Goal: Book appointment/travel/reservation

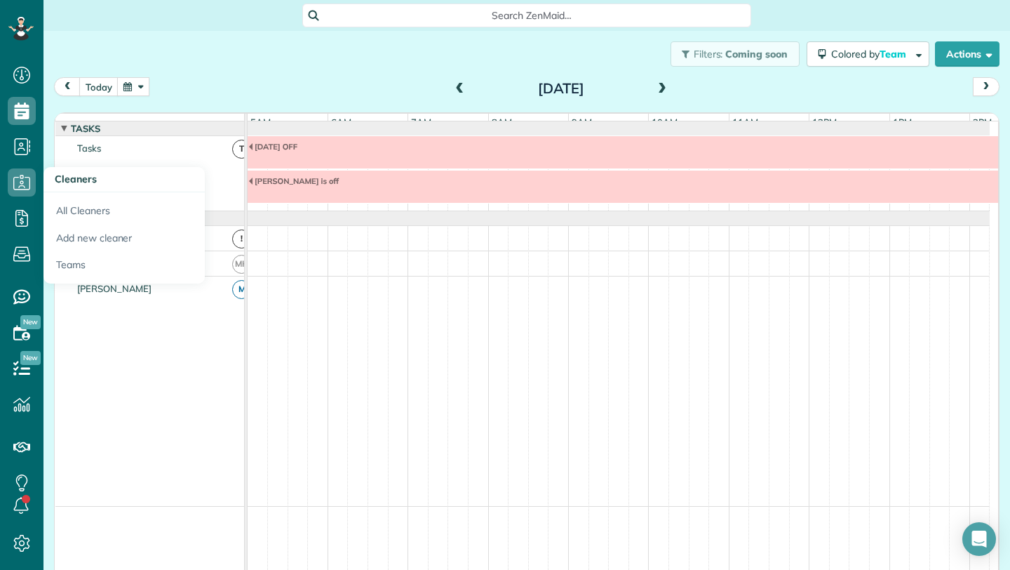
scroll to position [0, 81]
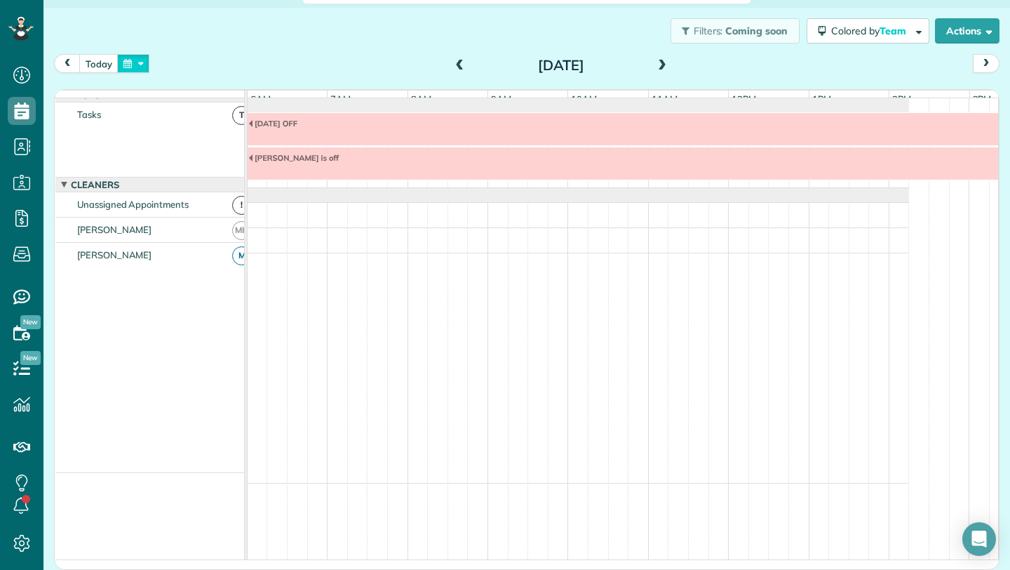
click at [123, 60] on button "button" at bounding box center [133, 63] width 32 height 19
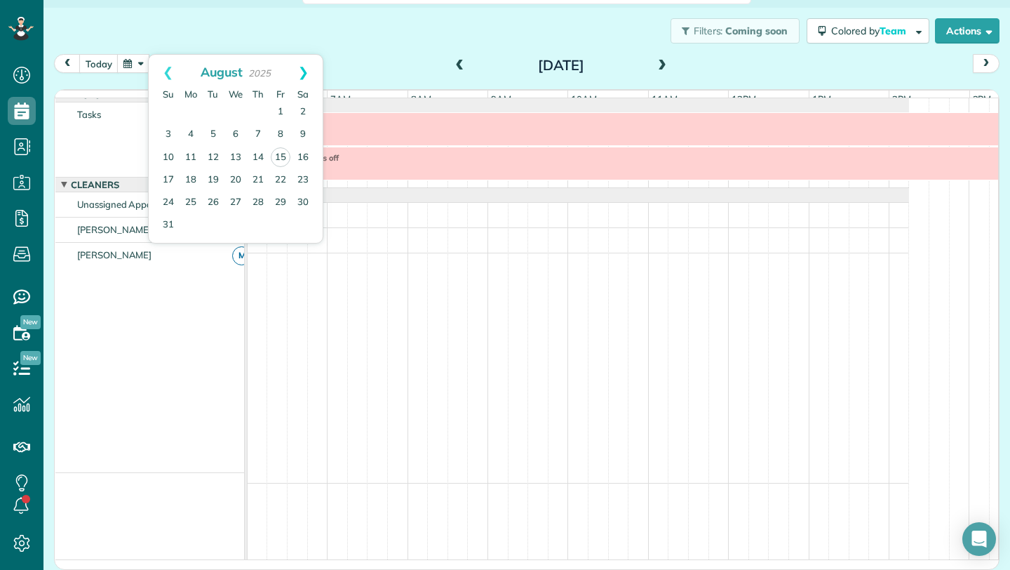
click at [302, 74] on link "Next" at bounding box center [303, 72] width 39 height 35
click at [190, 131] on link "8" at bounding box center [191, 134] width 22 height 22
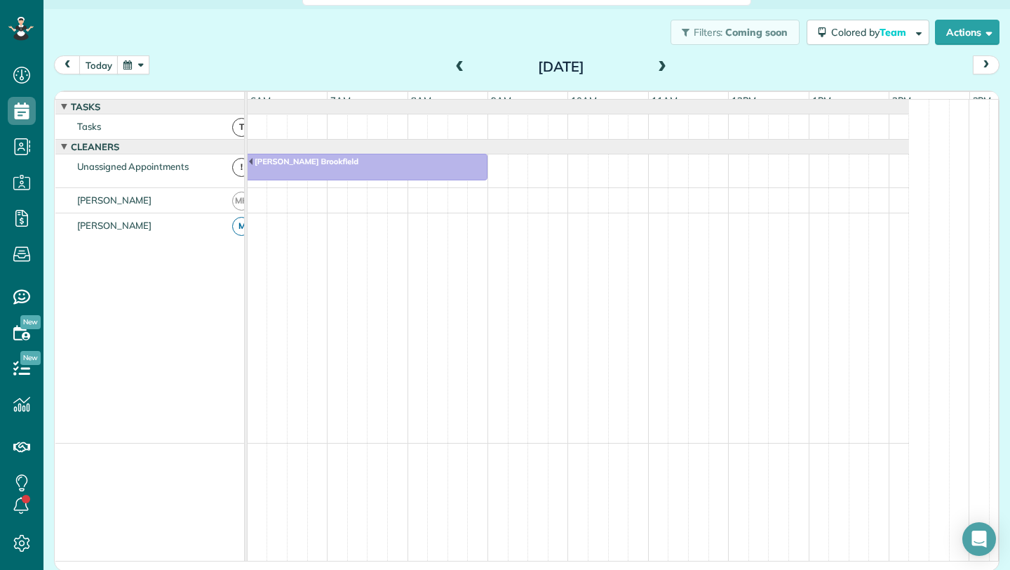
click at [661, 65] on span at bounding box center [662, 67] width 15 height 13
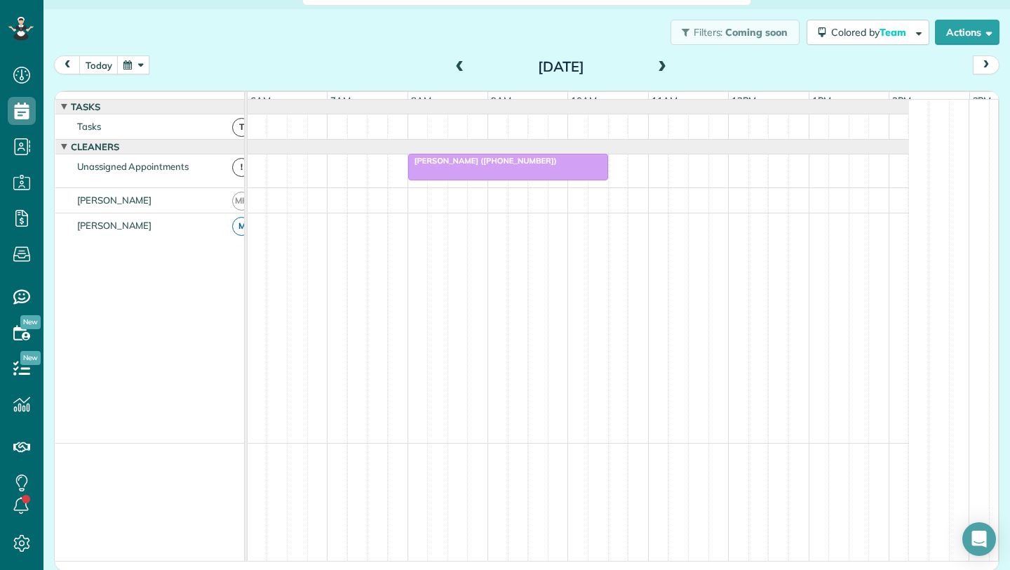
click at [661, 65] on span at bounding box center [662, 67] width 15 height 13
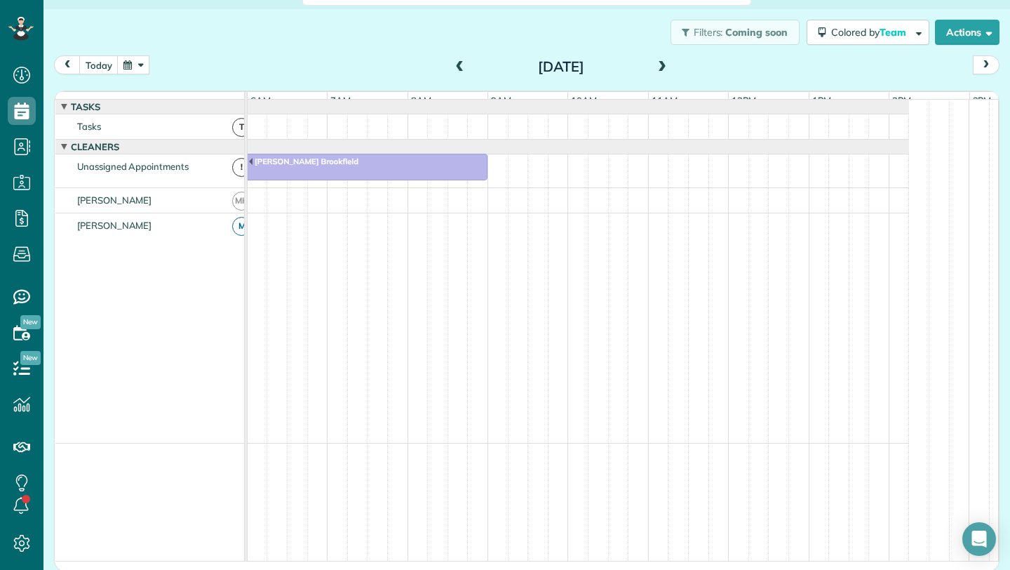
click at [661, 65] on span at bounding box center [662, 67] width 15 height 13
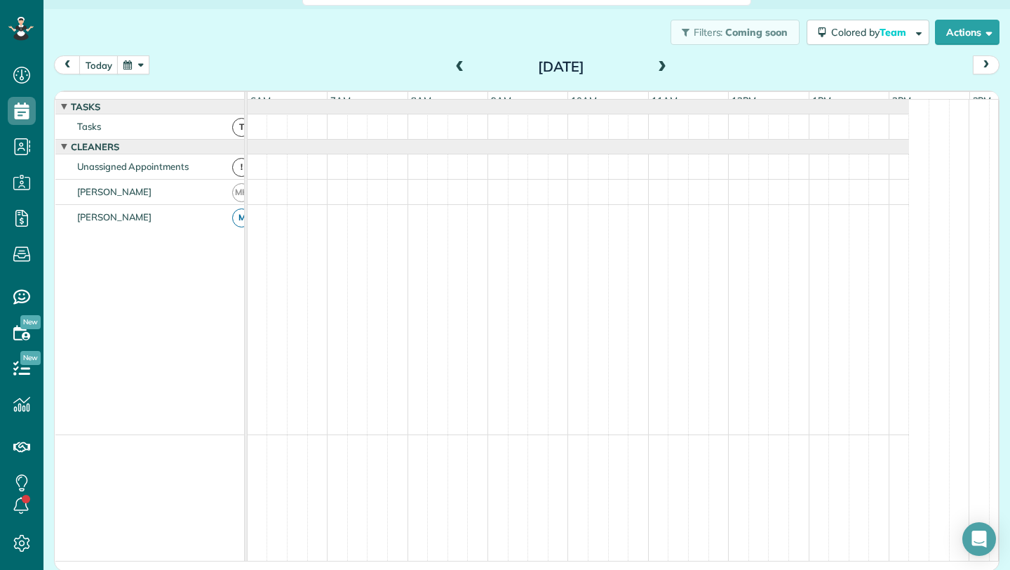
drag, startPoint x: 129, startPoint y: 64, endPoint x: 141, endPoint y: 67, distance: 12.3
click at [129, 65] on button "button" at bounding box center [133, 64] width 32 height 19
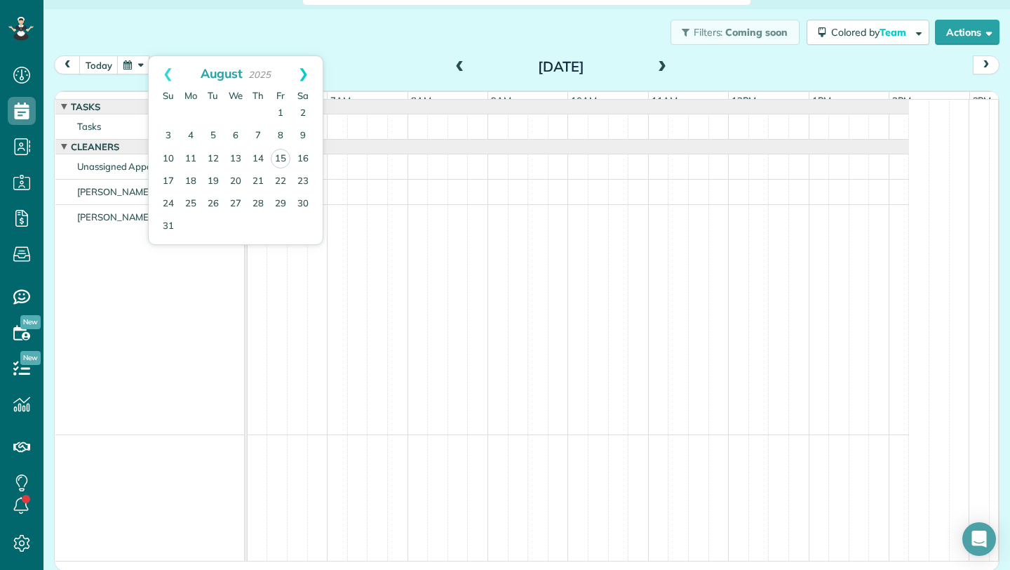
click at [305, 71] on link "Next" at bounding box center [303, 73] width 39 height 35
click at [191, 157] on link "15" at bounding box center [191, 158] width 22 height 22
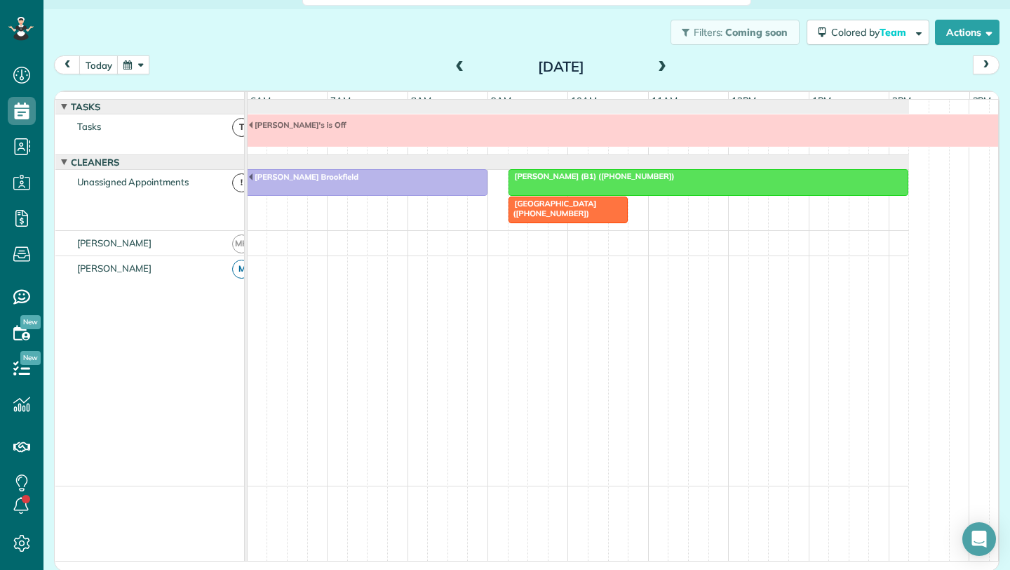
scroll to position [11, 0]
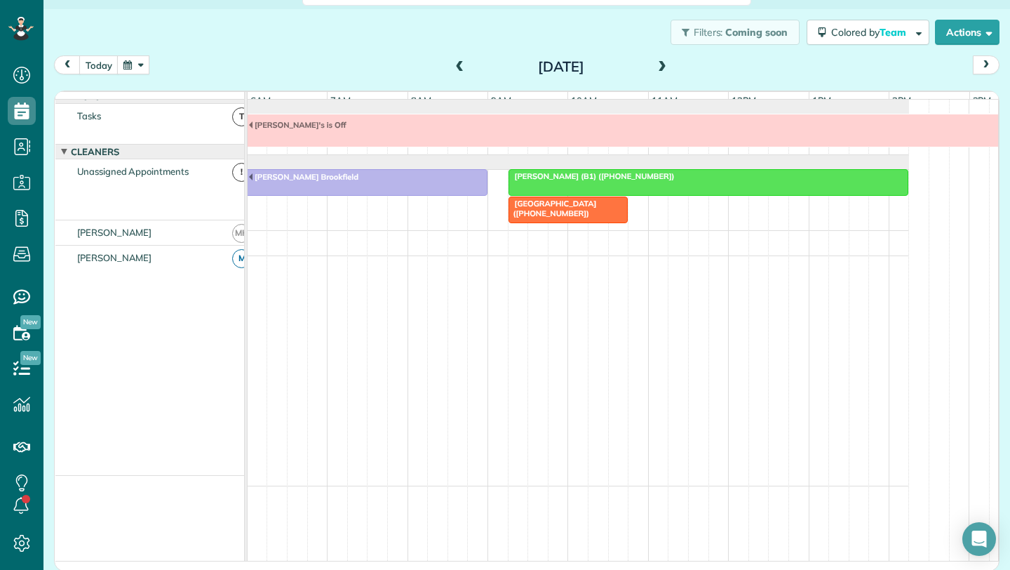
click at [454, 67] on span at bounding box center [460, 67] width 15 height 13
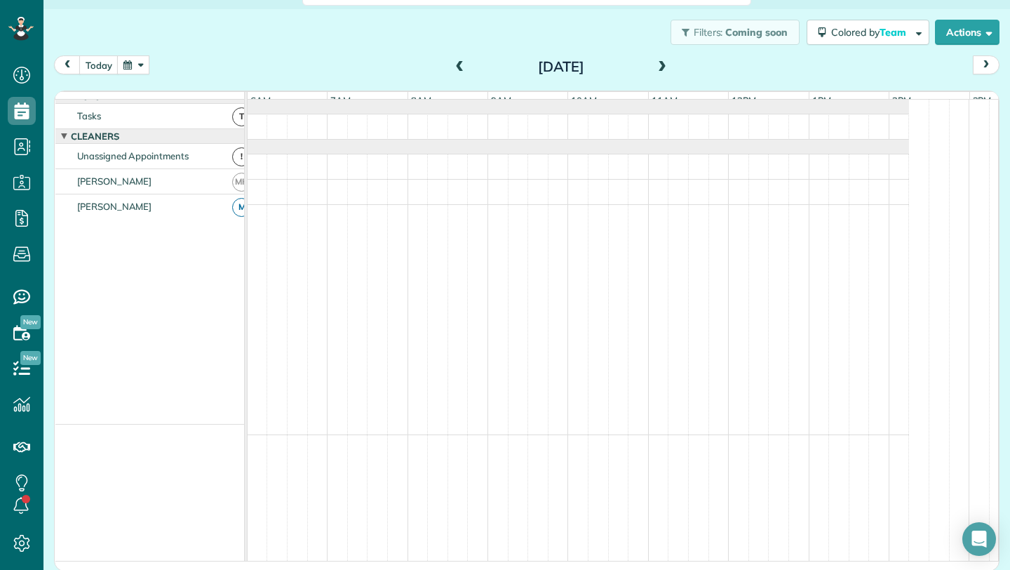
scroll to position [0, 0]
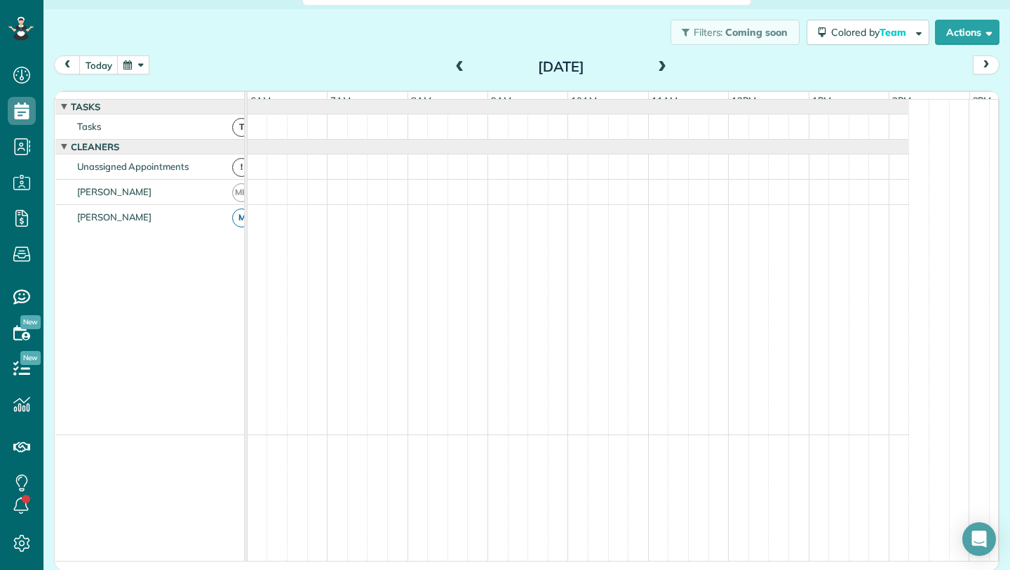
click at [455, 64] on span at bounding box center [460, 67] width 15 height 13
click at [655, 64] on span at bounding box center [662, 67] width 15 height 13
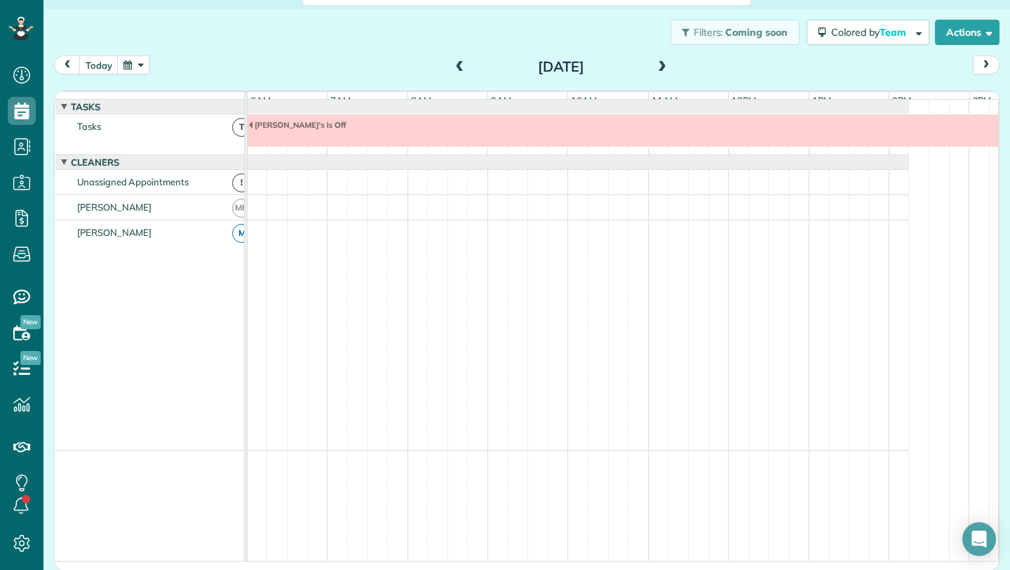
click at [655, 64] on span at bounding box center [662, 67] width 15 height 13
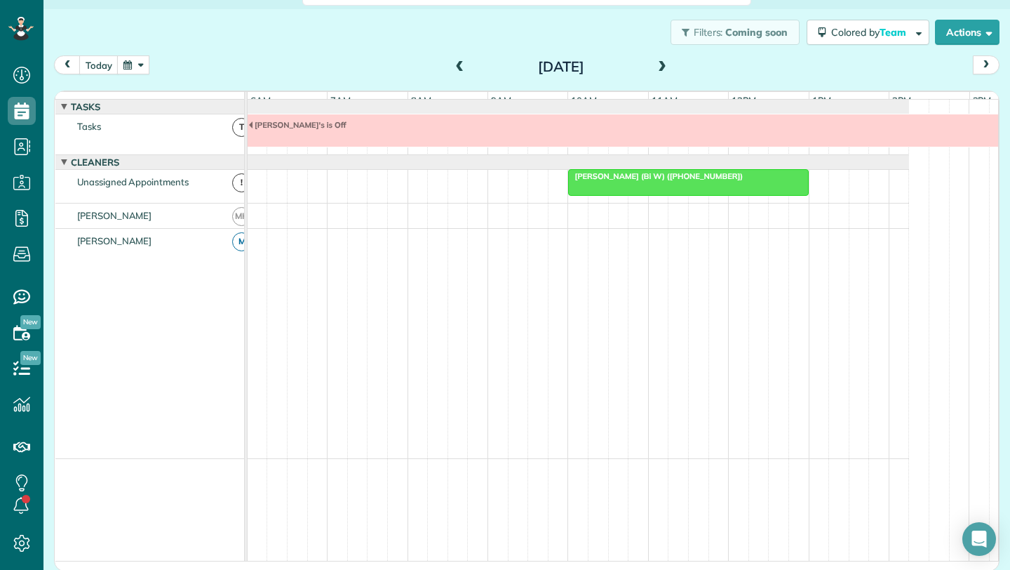
scroll to position [11, 0]
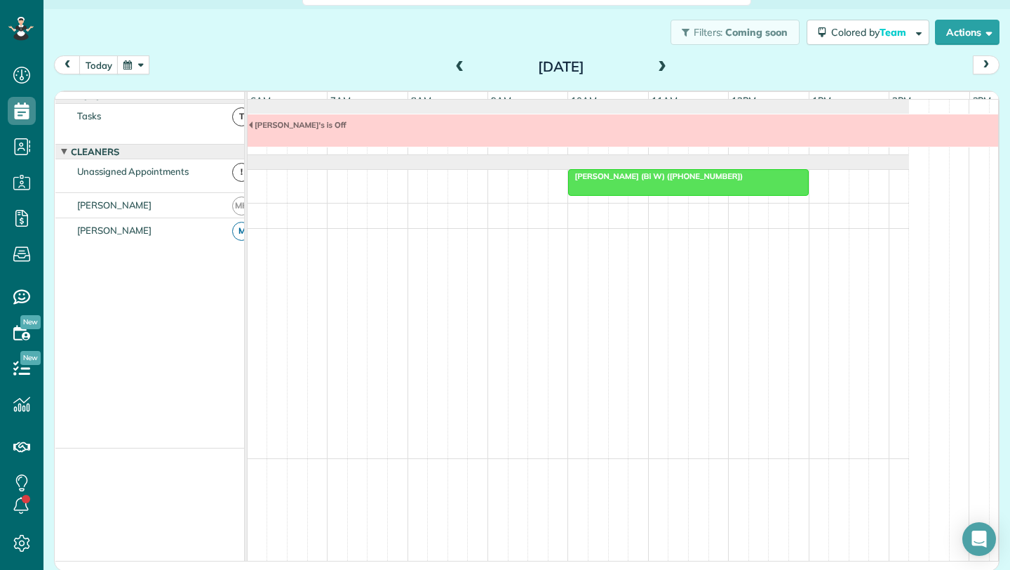
click at [655, 64] on span at bounding box center [662, 67] width 15 height 13
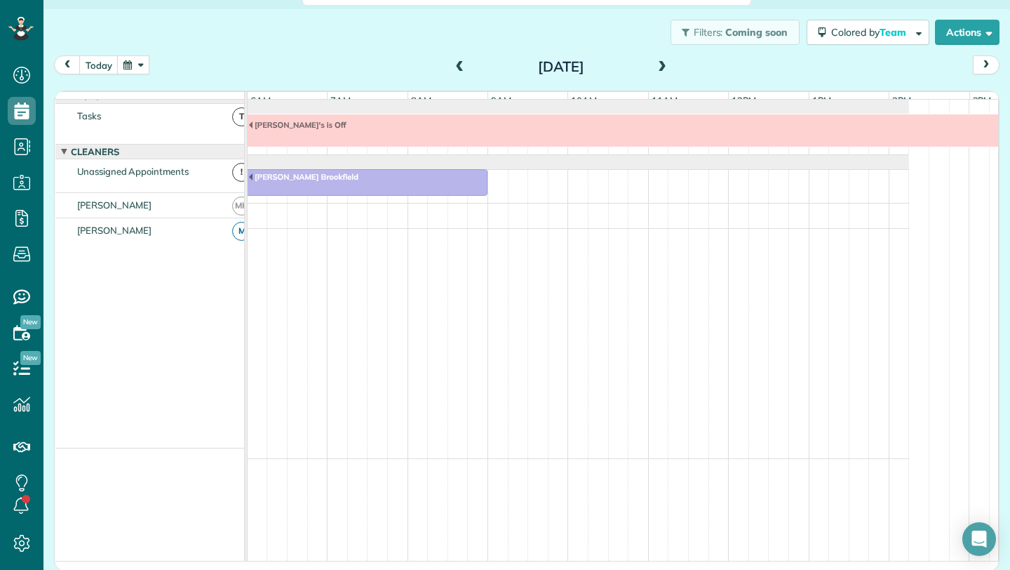
click at [453, 67] on span at bounding box center [460, 67] width 15 height 13
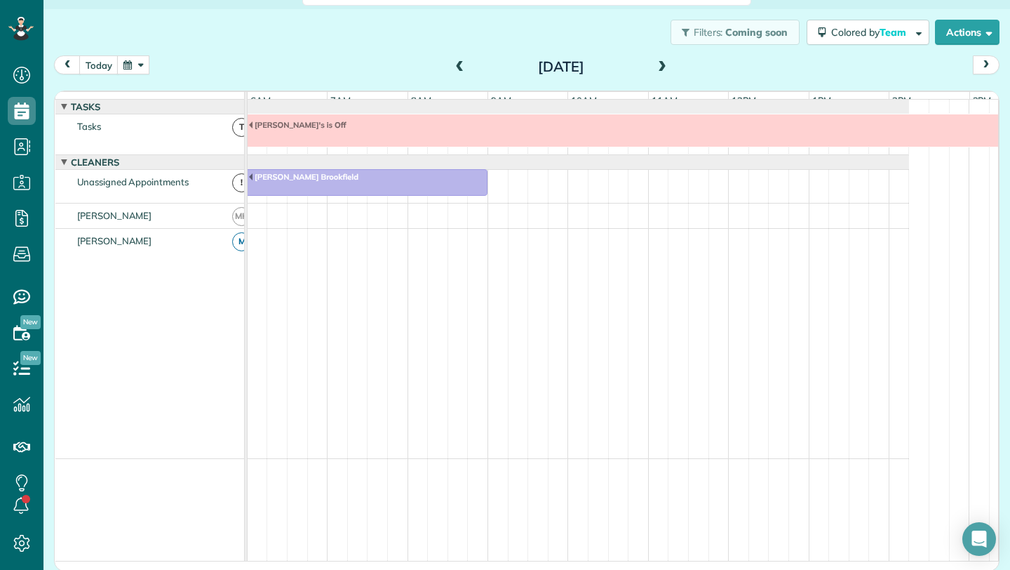
click at [453, 67] on span at bounding box center [460, 67] width 15 height 13
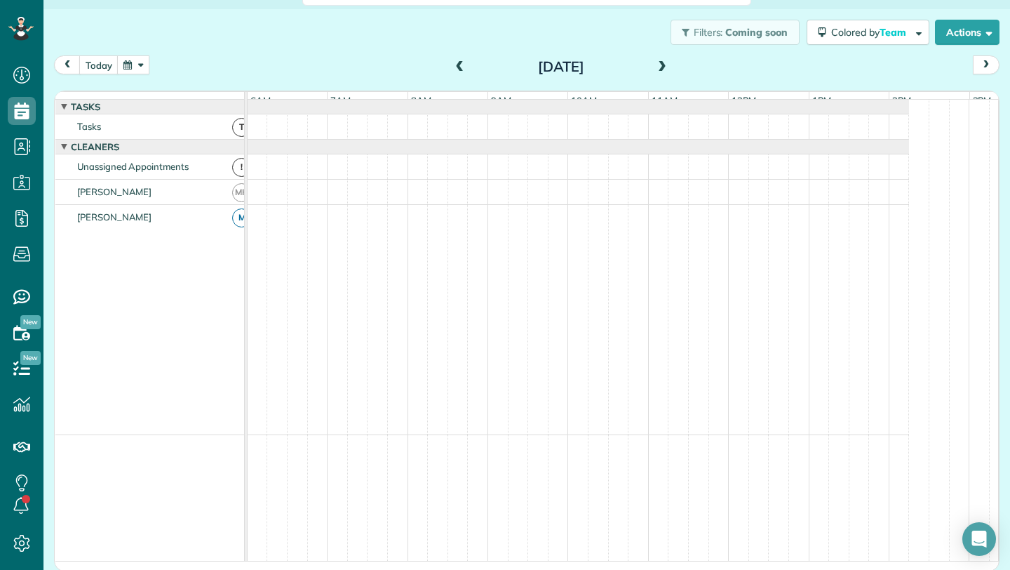
scroll to position [11, 0]
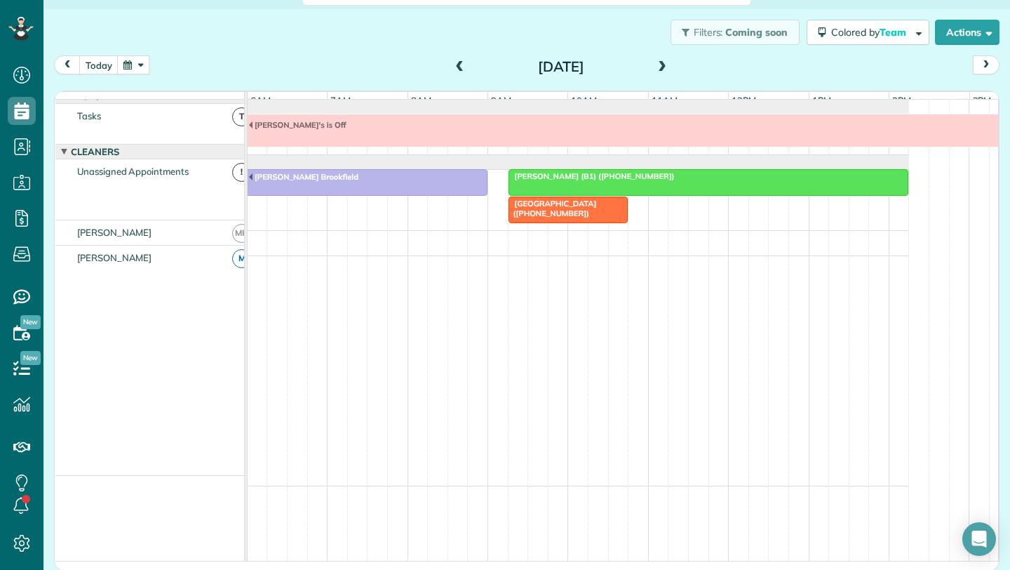
click at [453, 67] on span at bounding box center [460, 67] width 15 height 13
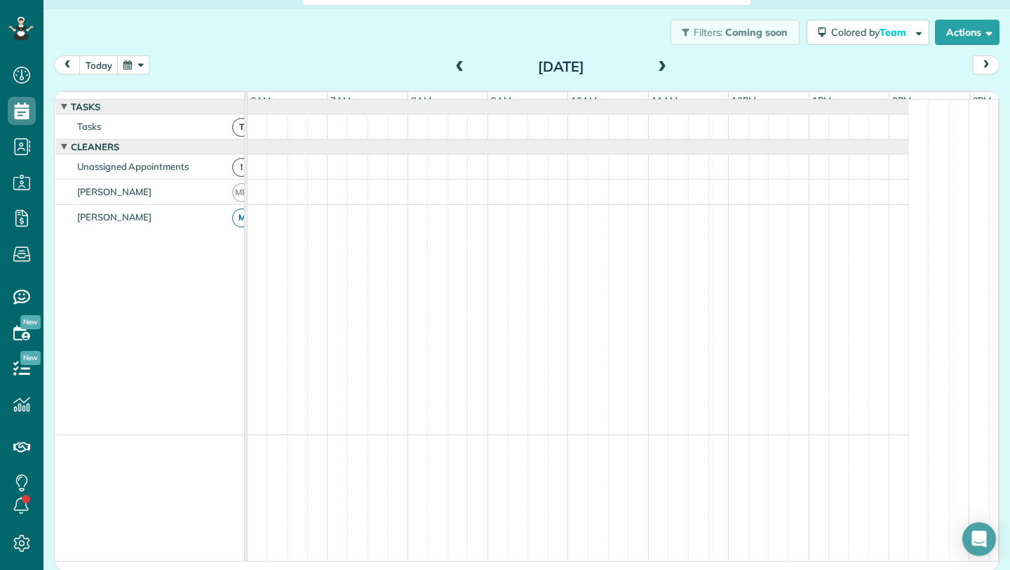
click at [449, 62] on div "[DATE]" at bounding box center [561, 66] width 225 height 22
click at [453, 66] on span at bounding box center [460, 67] width 15 height 13
click at [655, 64] on span at bounding box center [662, 67] width 15 height 13
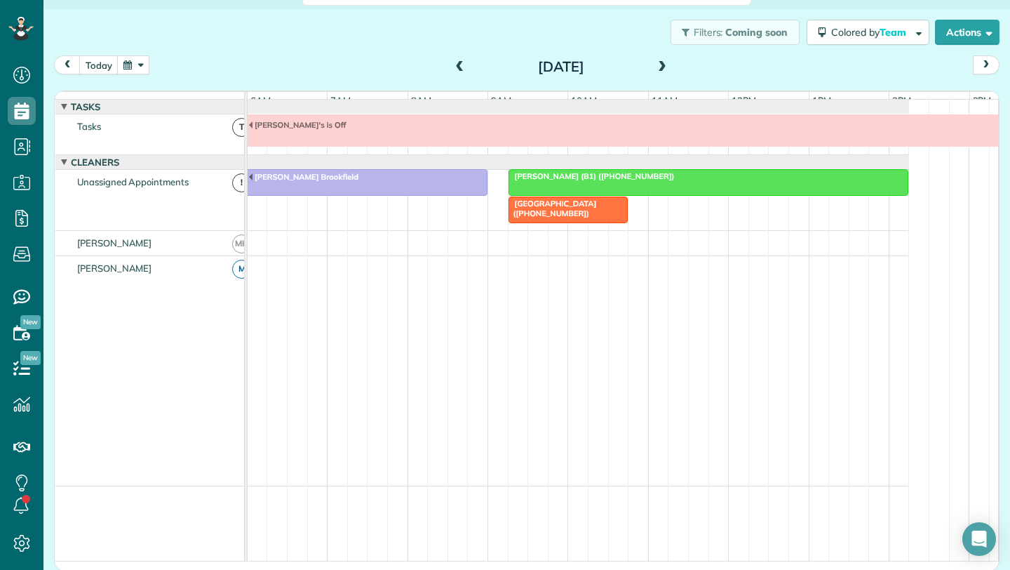
click at [126, 73] on button "button" at bounding box center [133, 64] width 32 height 19
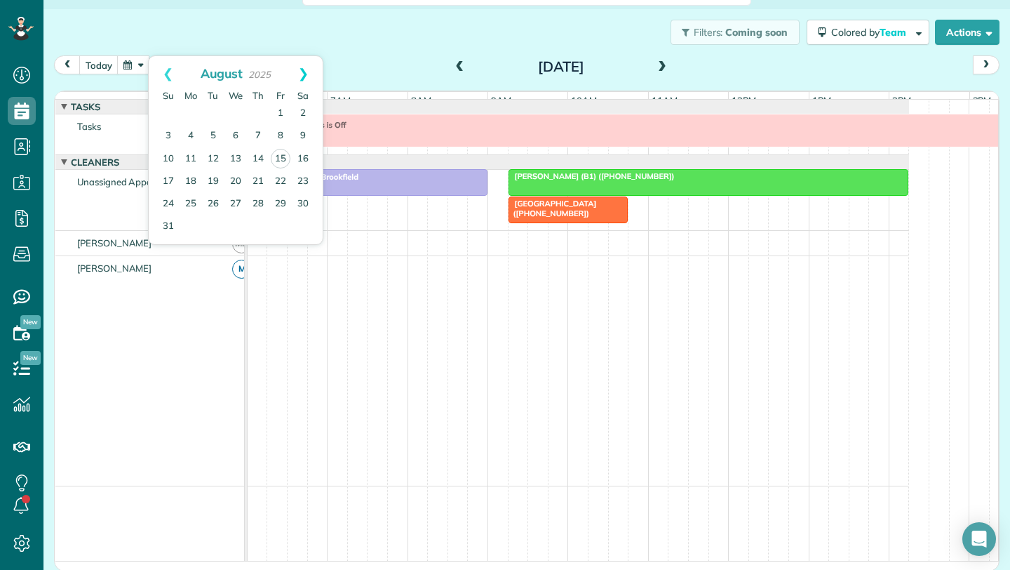
click at [301, 72] on link "Next" at bounding box center [303, 73] width 39 height 35
click at [191, 180] on link "22" at bounding box center [191, 181] width 22 height 22
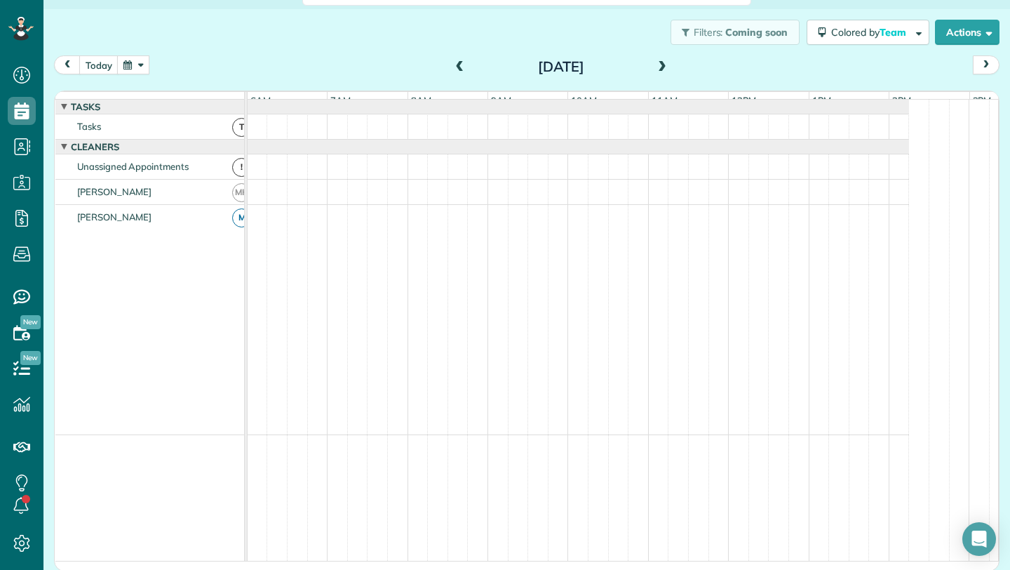
scroll to position [11, 0]
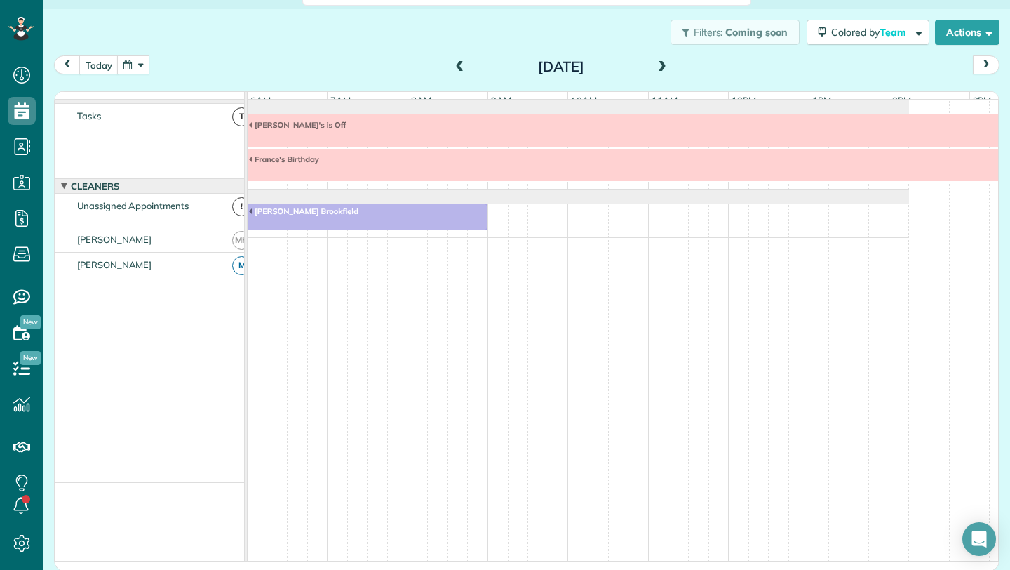
click at [655, 65] on span at bounding box center [662, 67] width 15 height 13
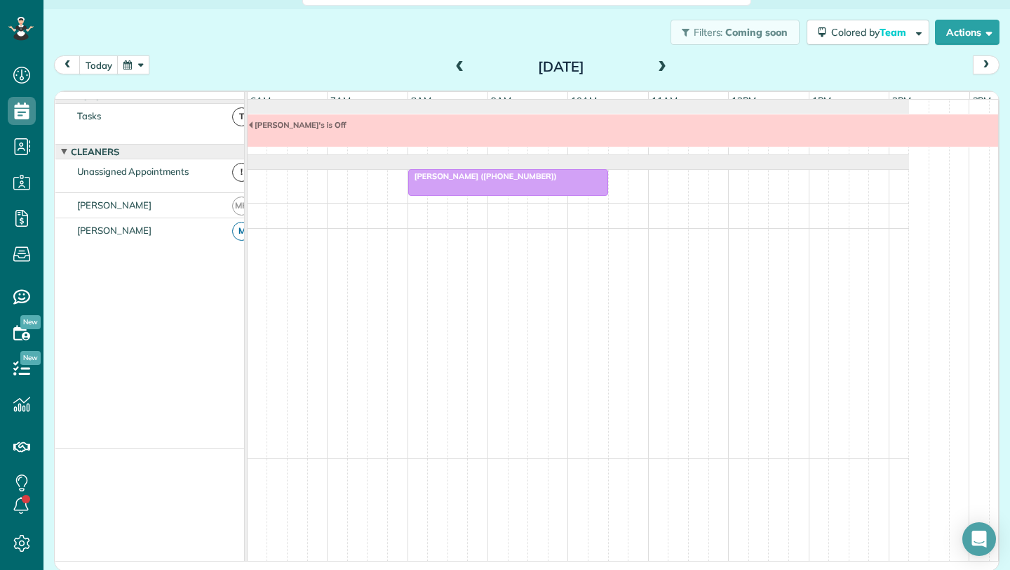
click at [655, 65] on span at bounding box center [662, 67] width 15 height 13
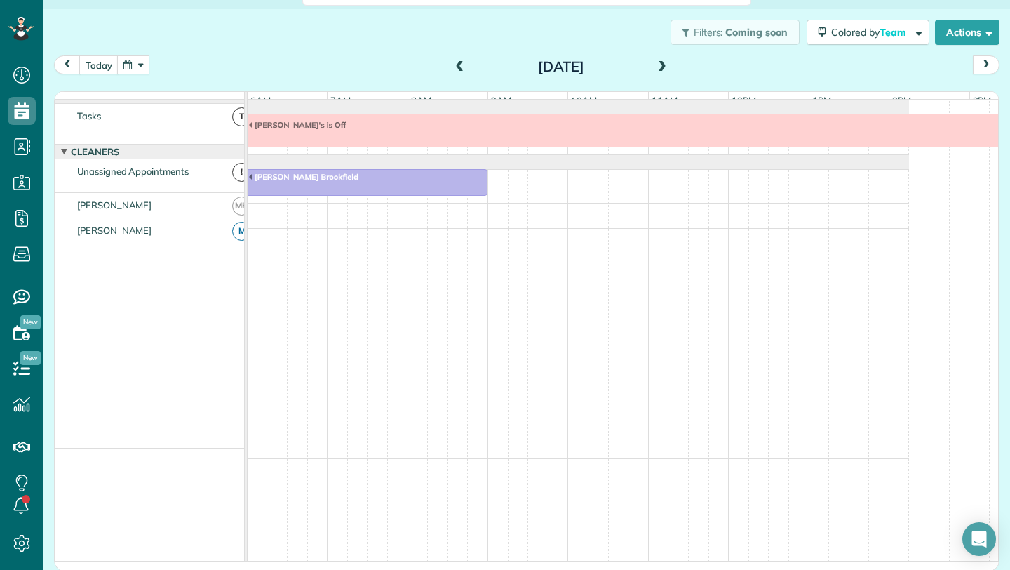
click at [655, 65] on span at bounding box center [662, 67] width 15 height 13
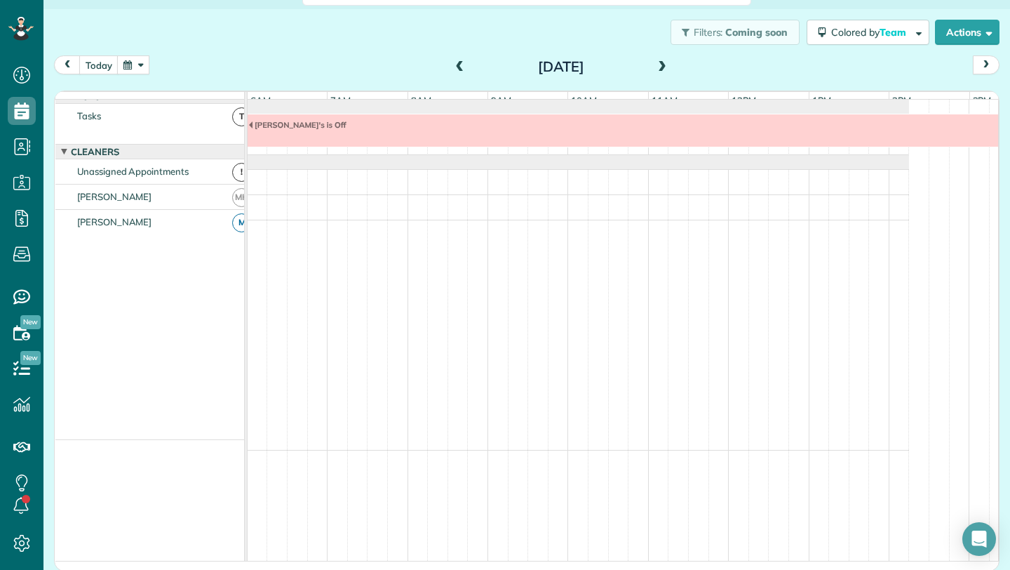
click at [655, 65] on span at bounding box center [662, 67] width 15 height 13
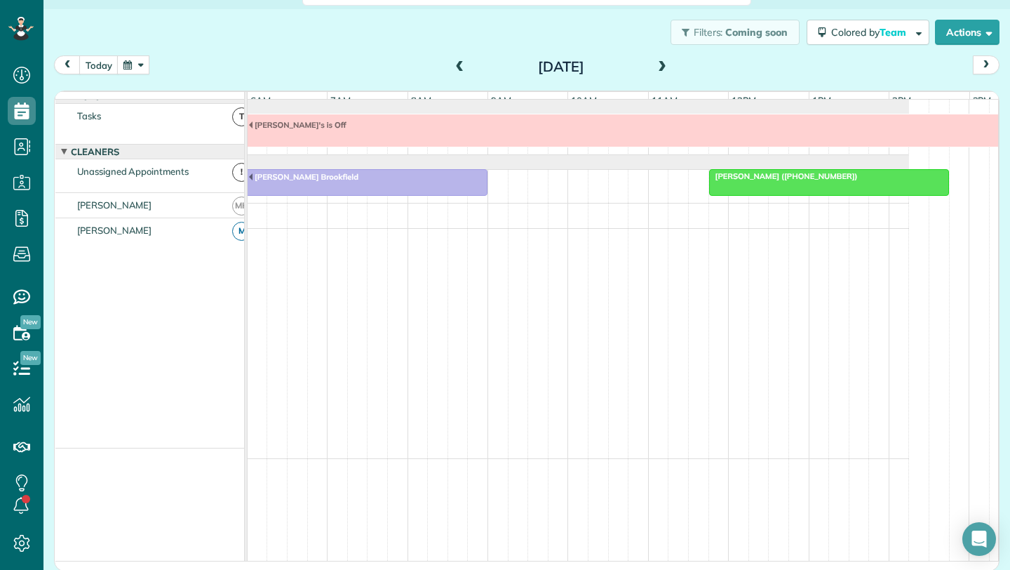
click at [655, 65] on span at bounding box center [662, 67] width 15 height 13
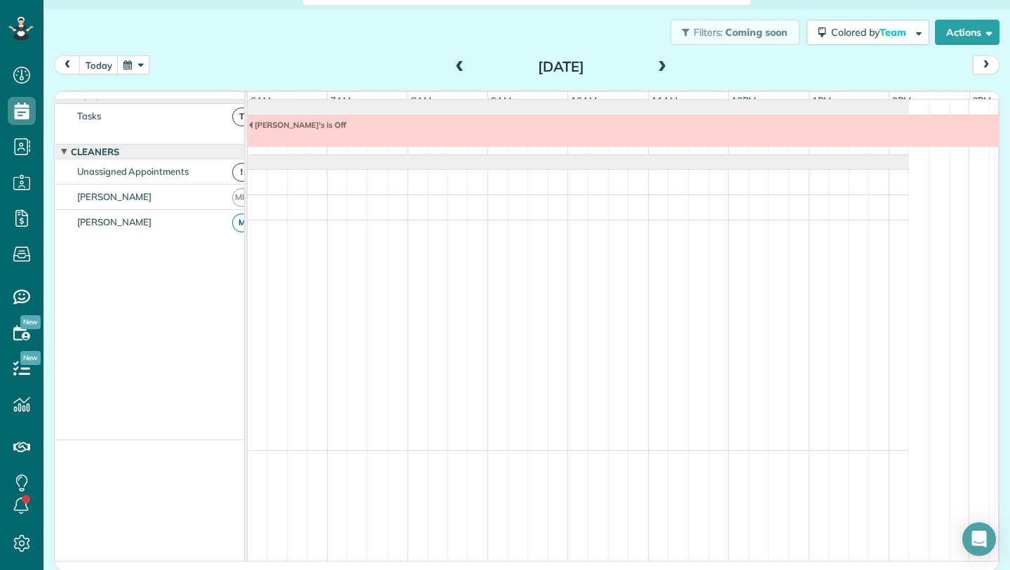
click at [655, 65] on span at bounding box center [662, 67] width 15 height 13
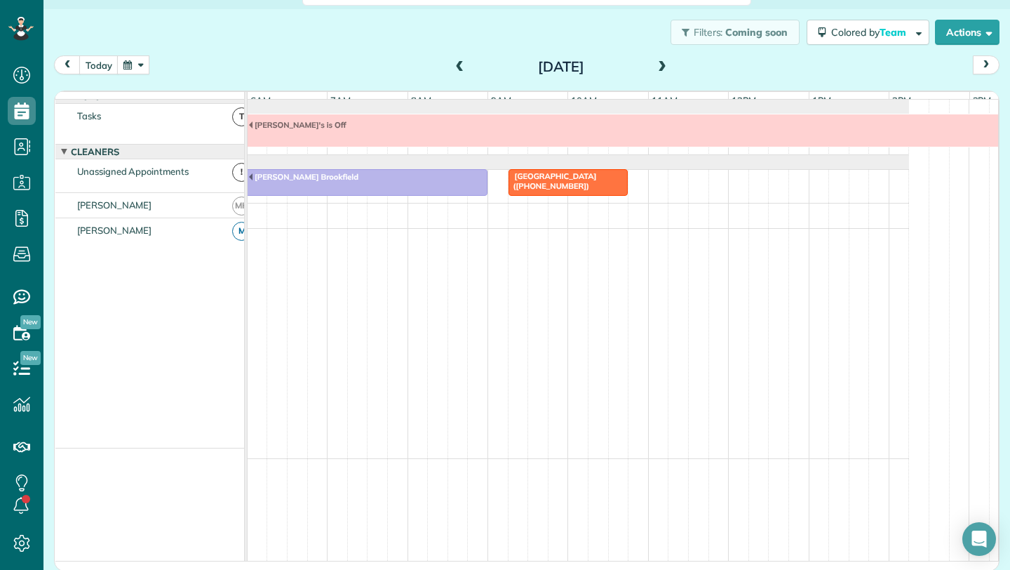
click at [655, 65] on span at bounding box center [662, 67] width 15 height 13
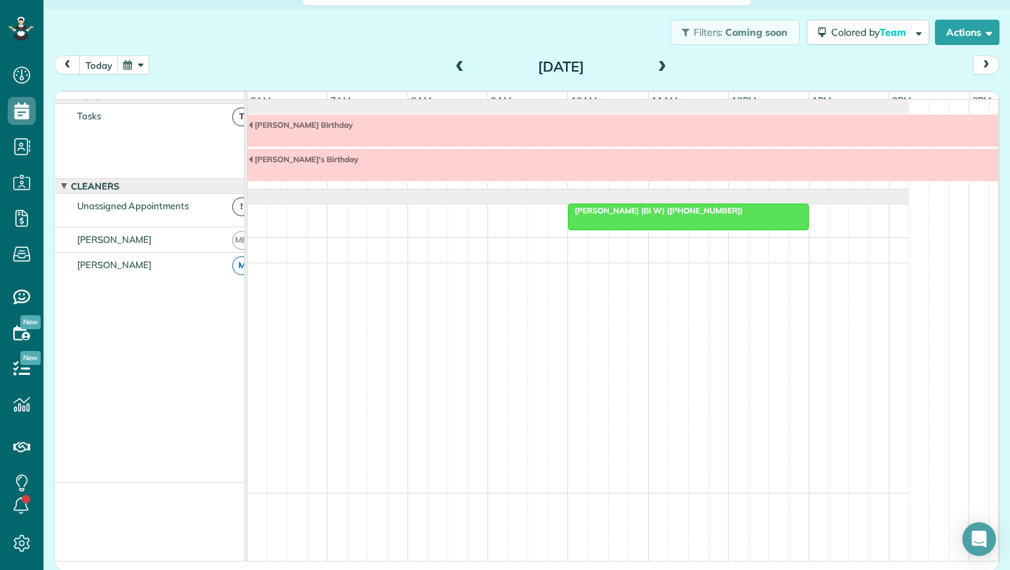
click at [655, 65] on span at bounding box center [662, 67] width 15 height 13
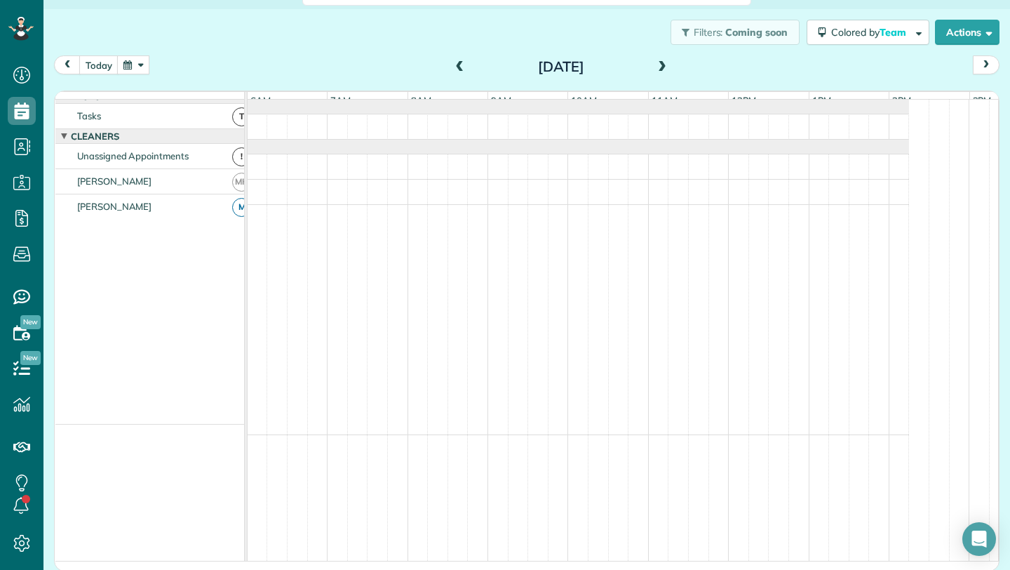
scroll to position [0, 0]
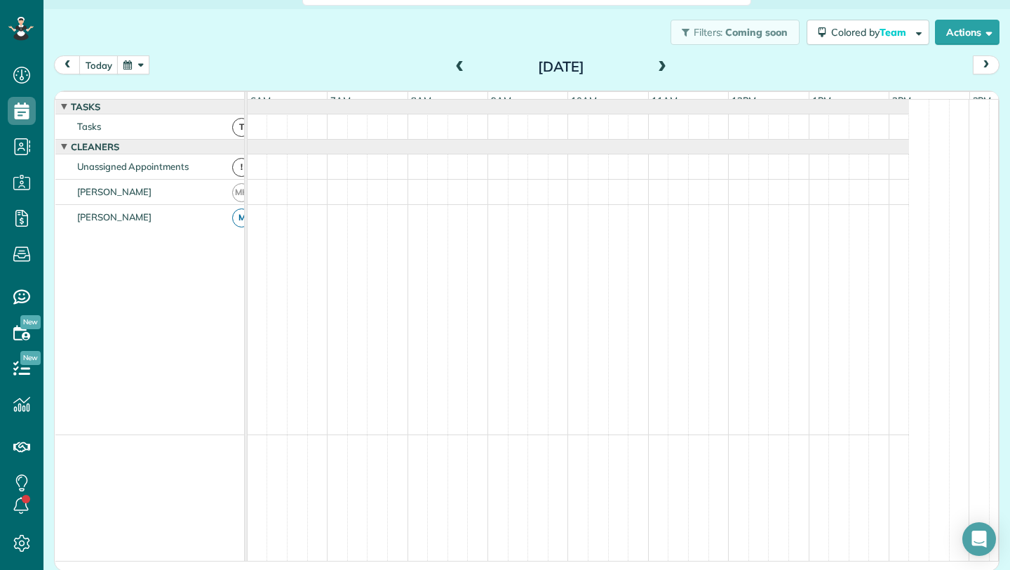
click at [456, 70] on span at bounding box center [460, 67] width 15 height 13
click at [453, 65] on span at bounding box center [460, 67] width 15 height 13
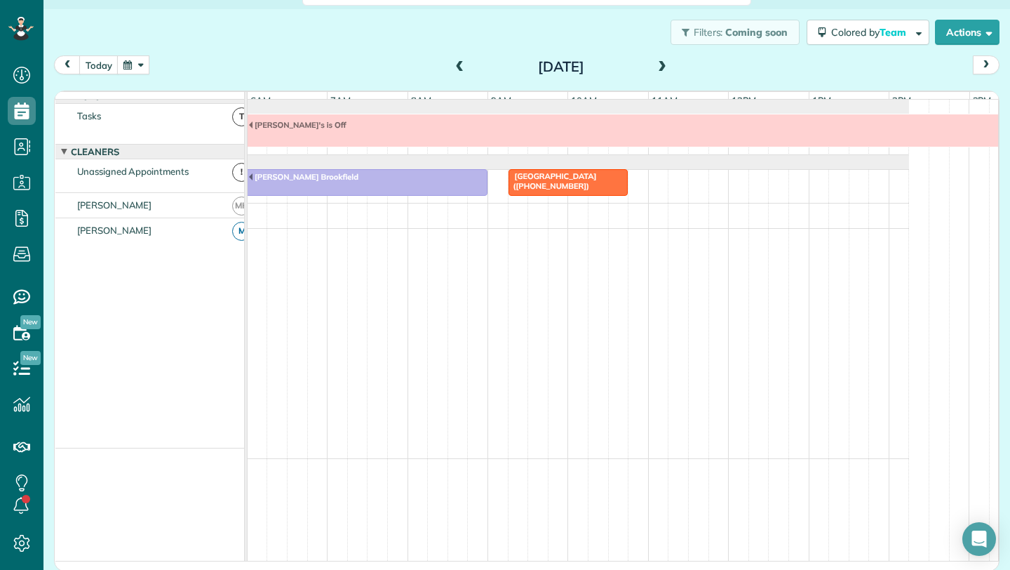
click at [657, 68] on span at bounding box center [662, 67] width 15 height 13
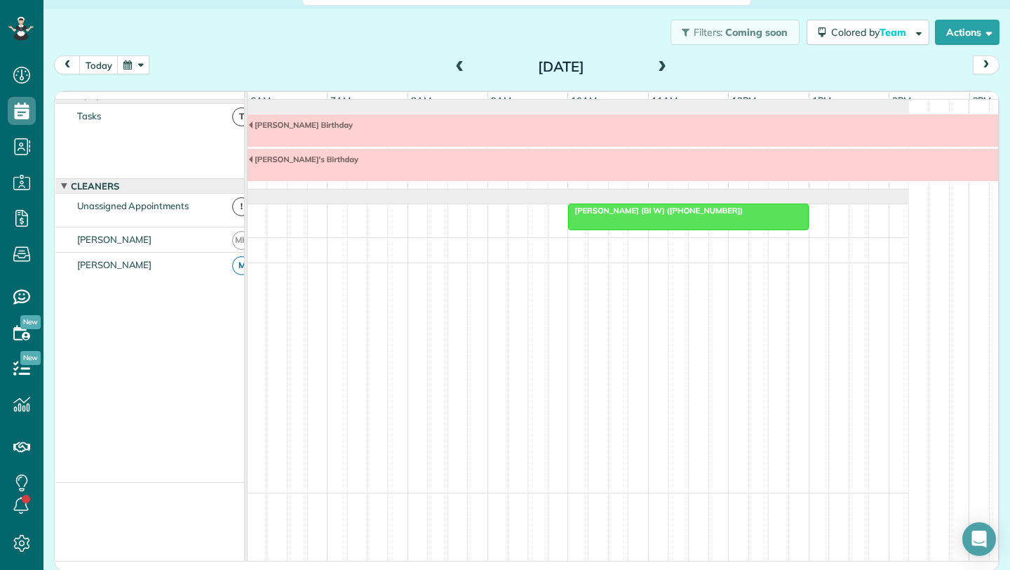
click at [657, 68] on span at bounding box center [662, 67] width 15 height 13
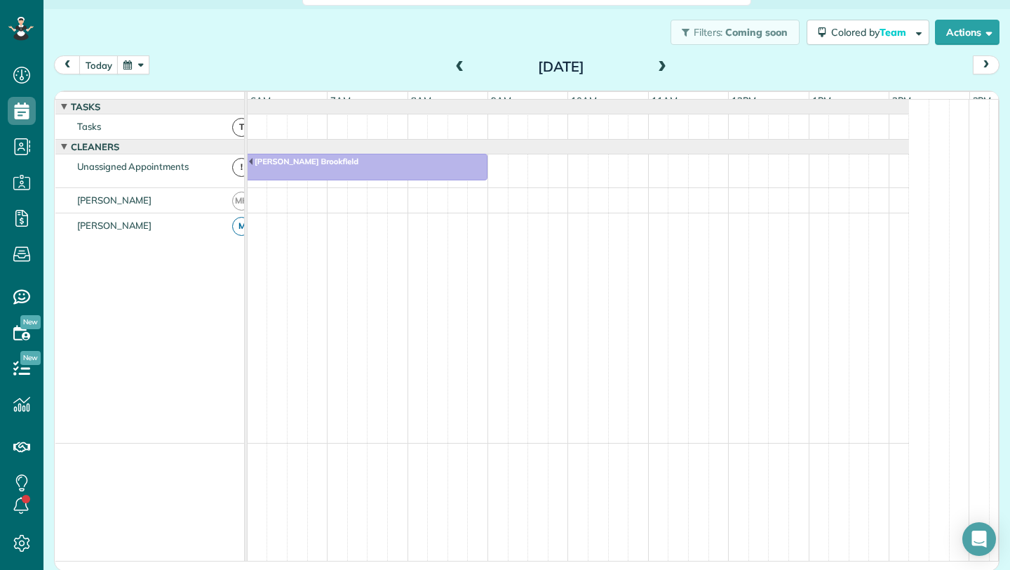
click at [657, 68] on span at bounding box center [662, 67] width 15 height 13
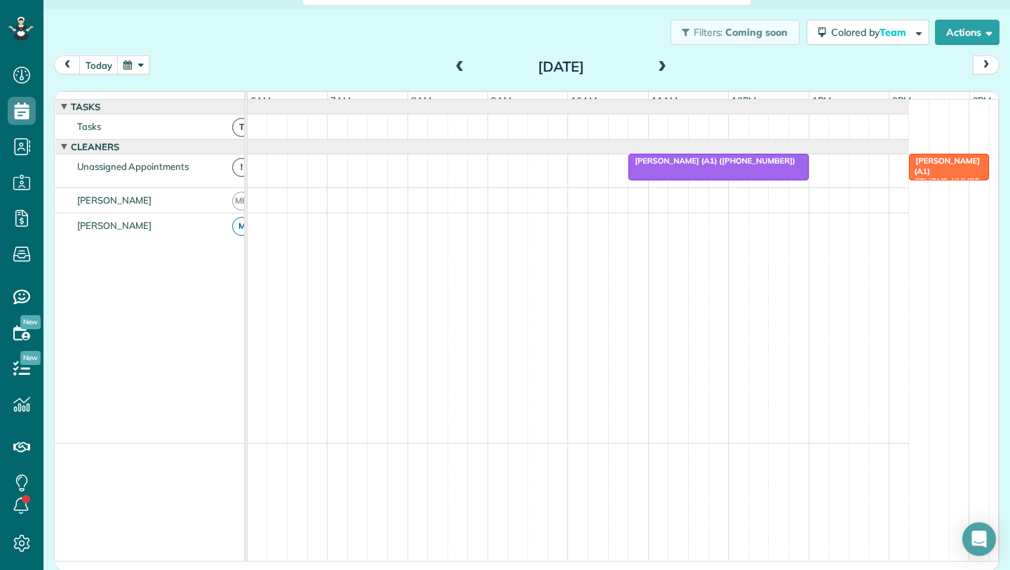
click at [455, 71] on span at bounding box center [460, 67] width 15 height 13
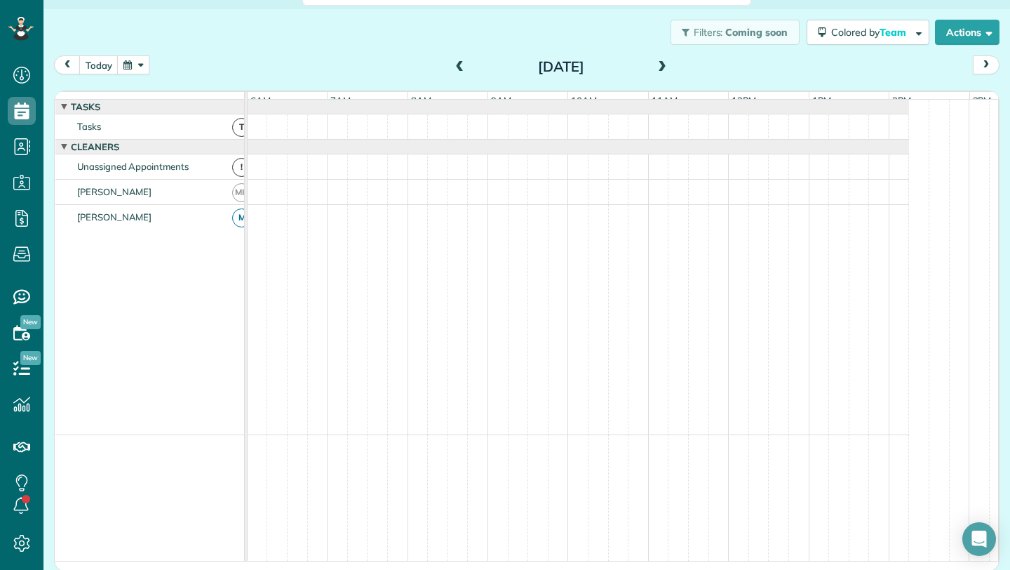
click at [455, 71] on span at bounding box center [460, 67] width 15 height 13
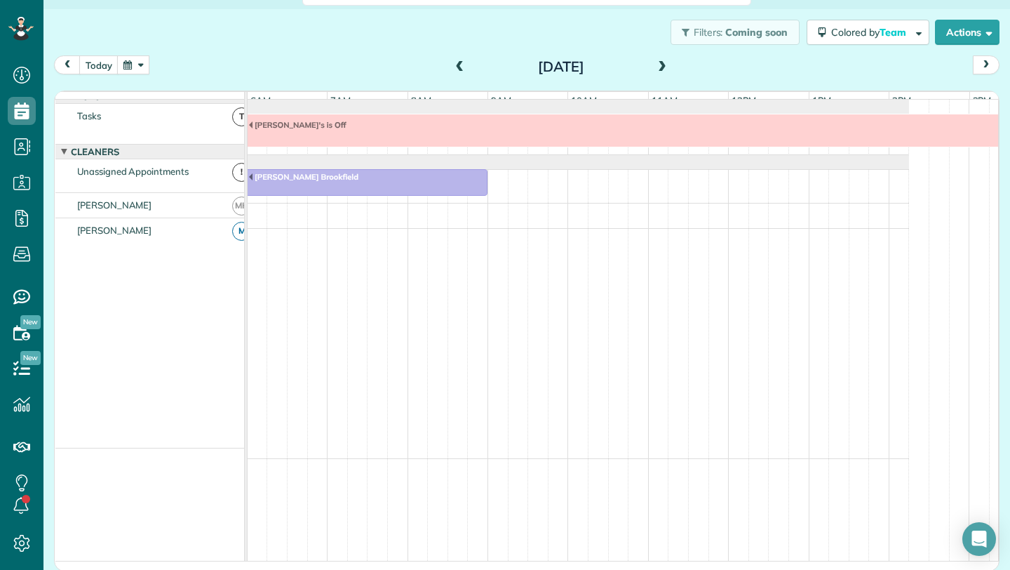
click at [455, 71] on span at bounding box center [460, 67] width 15 height 13
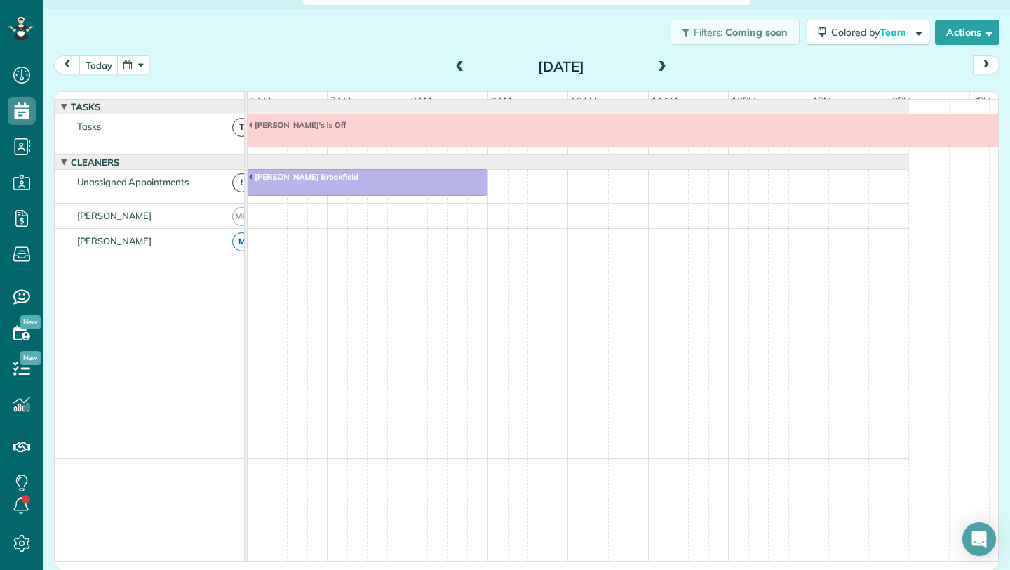
click at [455, 71] on span at bounding box center [460, 67] width 15 height 13
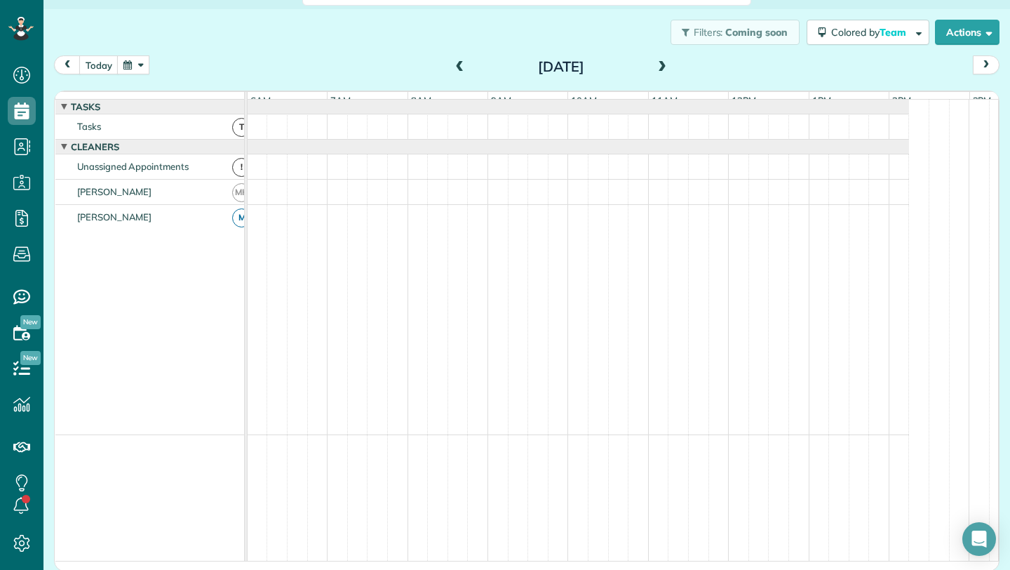
click at [455, 71] on span at bounding box center [460, 67] width 15 height 13
